Goal: Find specific page/section: Find specific page/section

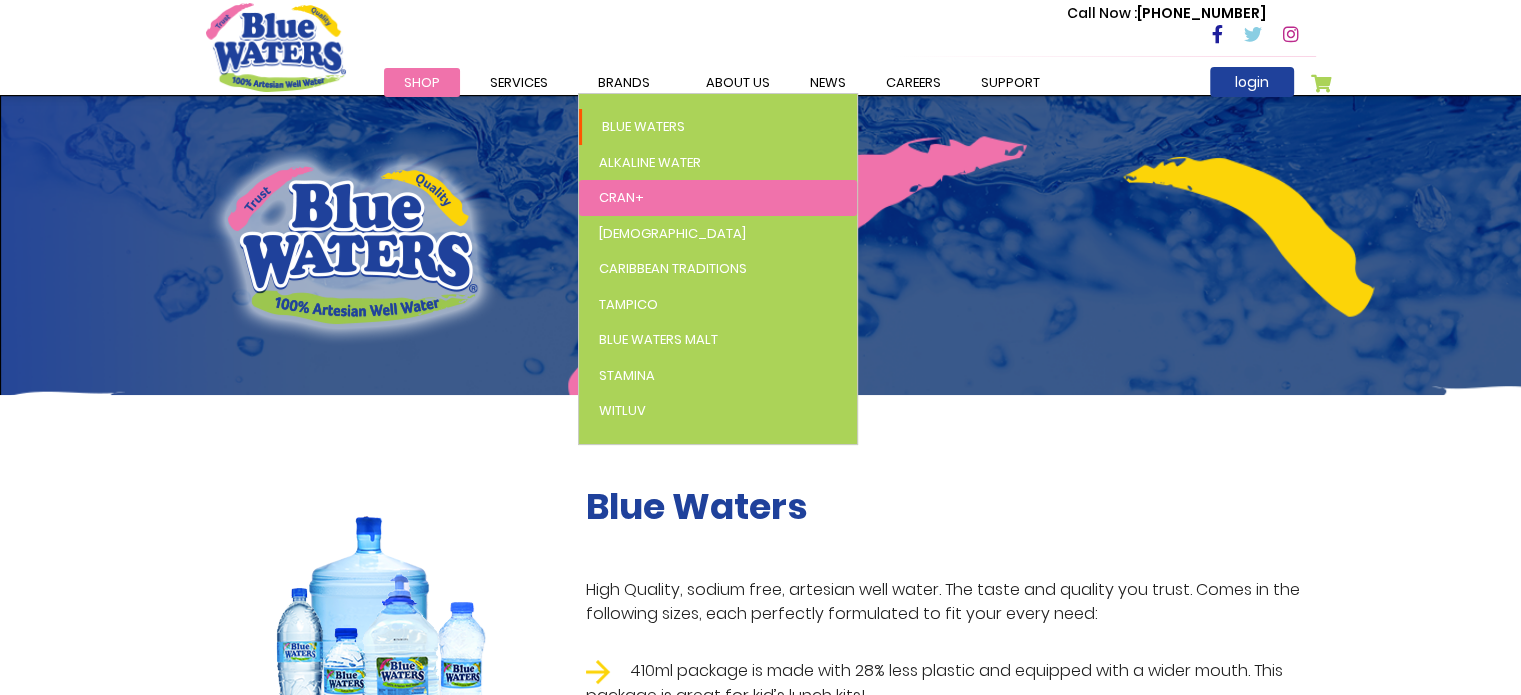
click at [641, 195] on link "Cran+" at bounding box center [718, 198] width 278 height 36
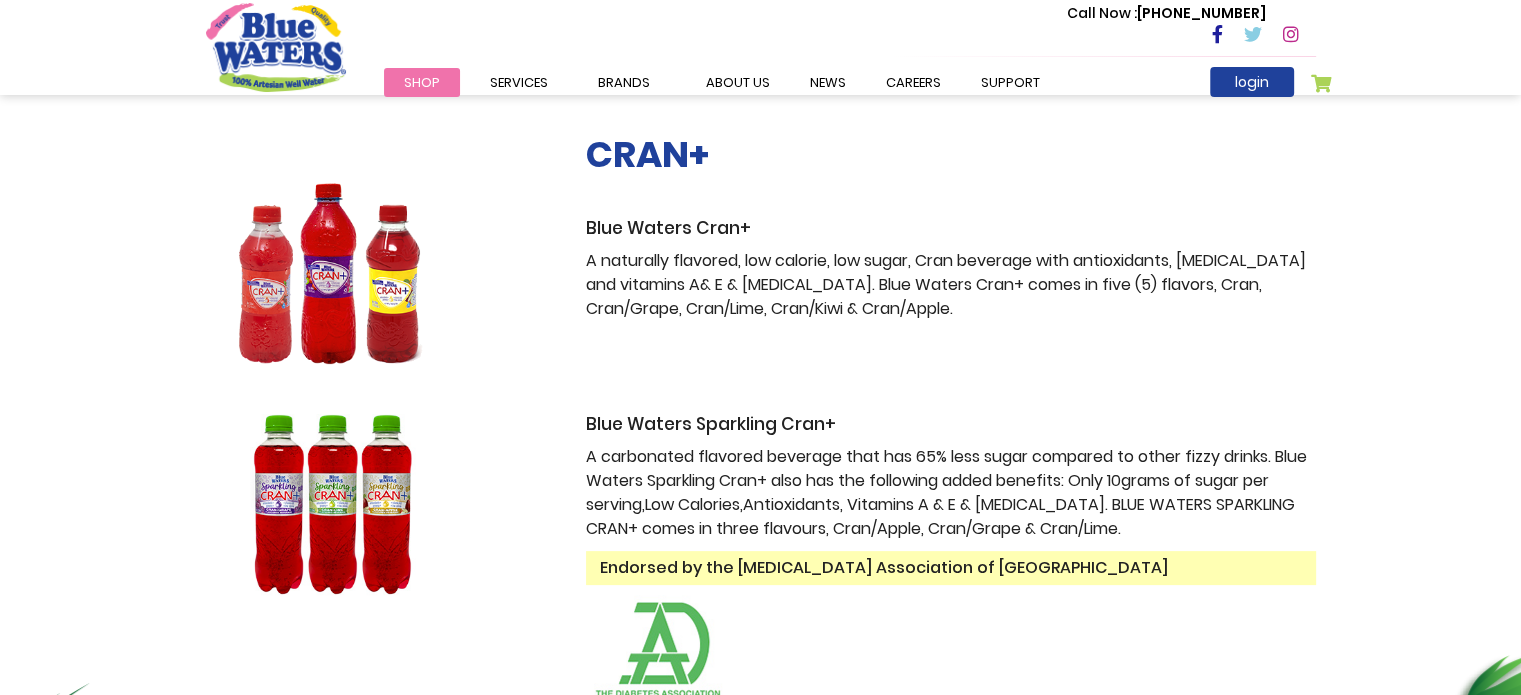
scroll to position [300, 0]
